Goal: Check status: Check status

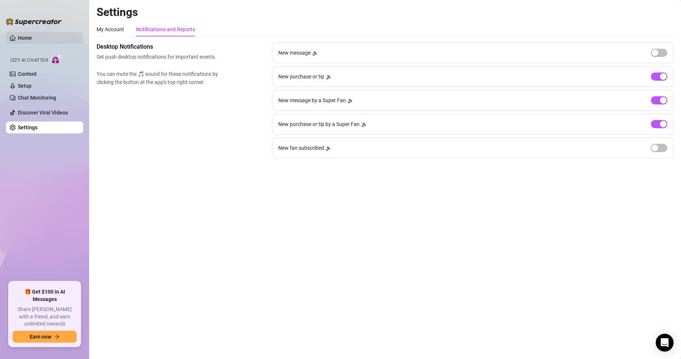
click at [27, 39] on link "Home" at bounding box center [25, 38] width 14 height 6
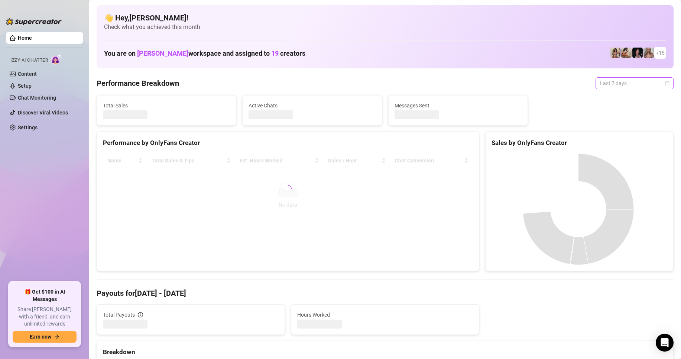
click at [618, 88] on span "Last 7 days" at bounding box center [634, 83] width 69 height 11
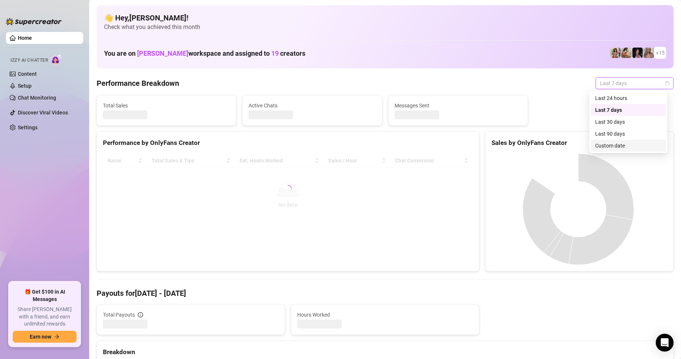
click at [620, 141] on div "Custom date" at bounding box center [628, 145] width 66 height 8
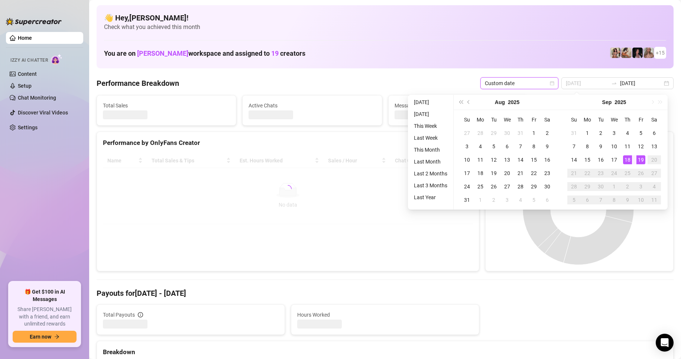
click at [640, 160] on div "19" at bounding box center [640, 159] width 9 height 9
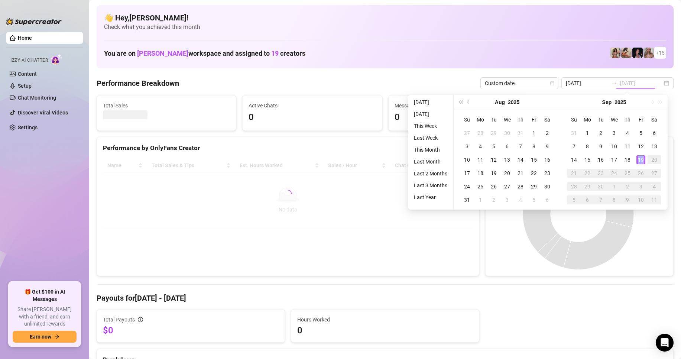
click at [640, 160] on div "19" at bounding box center [640, 159] width 9 height 9
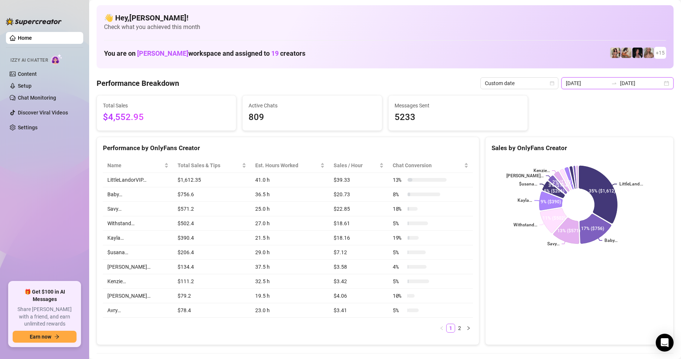
click at [587, 85] on input "[DATE]" at bounding box center [586, 83] width 42 height 8
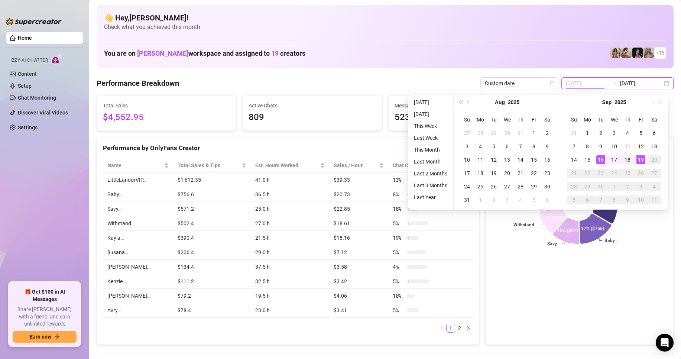
type input "[DATE]"
click at [641, 160] on div "19" at bounding box center [640, 159] width 9 height 9
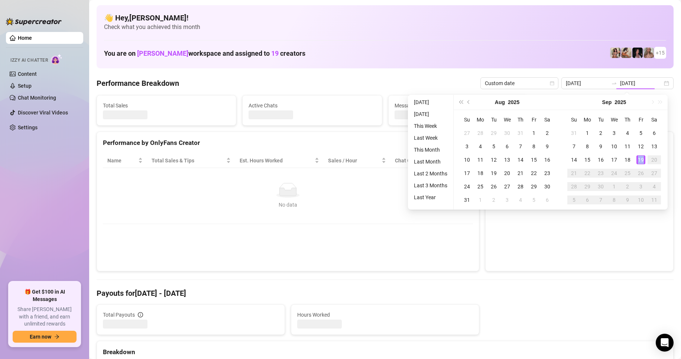
type input "[DATE]"
